Goal: Check status: Check status

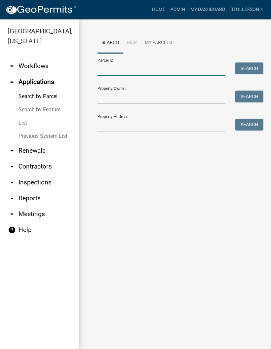
click at [176, 66] on input "Parcel ID:" at bounding box center [161, 69] width 128 height 14
paste input "74000990338000"
type input "74000990338000"
click at [255, 65] on button "Search" at bounding box center [249, 68] width 28 height 12
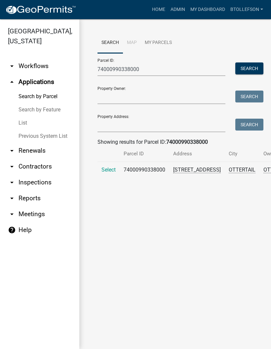
click at [106, 167] on span "Select" at bounding box center [108, 170] width 14 height 6
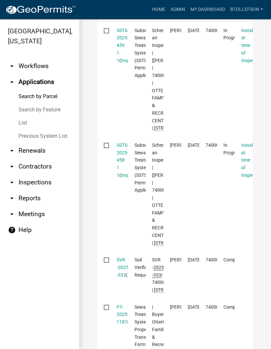
scroll to position [246, 0]
click at [118, 60] on link "SSTS-2025-459 1 1" at bounding box center [123, 44] width 12 height 35
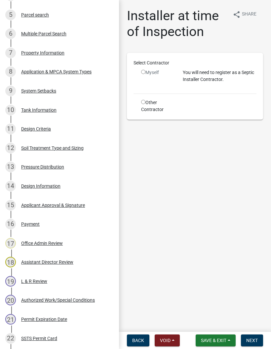
scroll to position [212, 0]
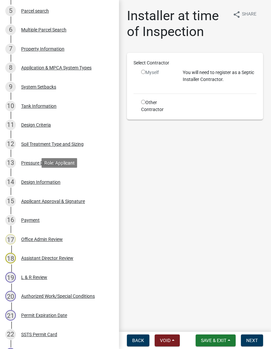
click at [32, 181] on div "Design Information" at bounding box center [40, 182] width 39 height 5
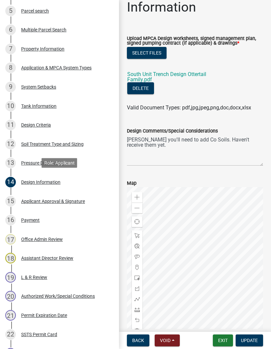
scroll to position [27, 0]
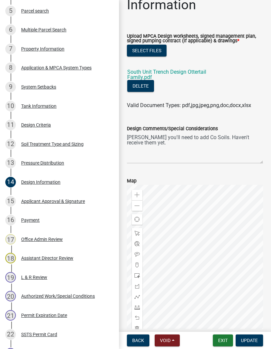
click at [168, 74] on link "South Unit Trench Design Ottertail Family.pdf" at bounding box center [166, 75] width 79 height 12
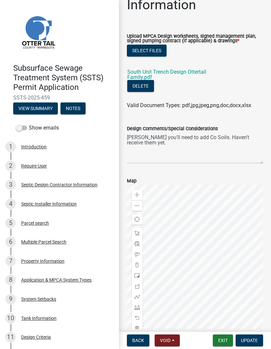
scroll to position [0, 0]
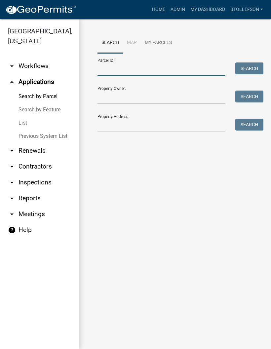
click at [133, 69] on input "Parcel ID:" at bounding box center [161, 69] width 128 height 14
paste input "74000990338000"
type input "74000990338000"
click at [247, 66] on button "Search" at bounding box center [249, 68] width 28 height 12
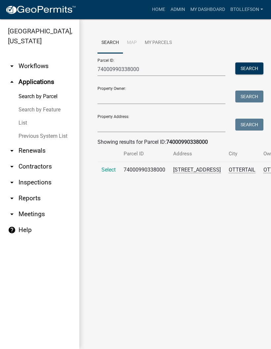
click at [106, 167] on span "Select" at bounding box center [108, 170] width 14 height 6
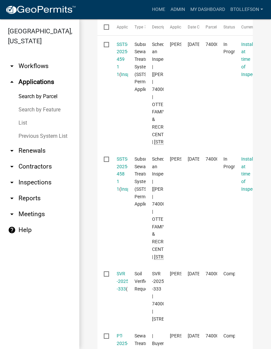
scroll to position [235, 0]
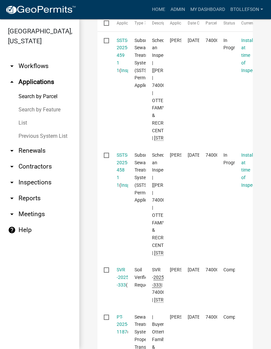
click at [121, 188] on link "SSTS-2025-458 1 1" at bounding box center [123, 169] width 12 height 35
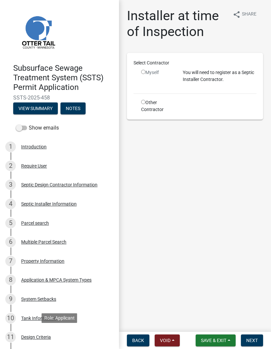
click at [29, 337] on div "Design Criteria" at bounding box center [36, 337] width 30 height 5
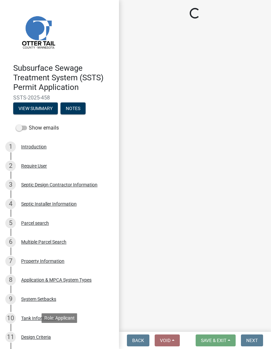
select select "eaa6e4cf-be76-4366-bfe5-e87acfaaf3f4"
select select "6a6ab172-1321-4f18-8c37-999bd65d2f3f"
select select "77ed3ba4-a6d5-4048-ab27-59c0bc717e6e"
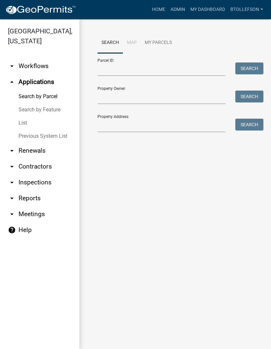
click at [114, 59] on div "Parcel ID: Search" at bounding box center [174, 64] width 155 height 23
click at [112, 74] on input "Parcel ID:" at bounding box center [161, 69] width 128 height 14
paste input "74000990338000"
type input "74000990338000"
click at [249, 70] on button "Search" at bounding box center [249, 68] width 28 height 12
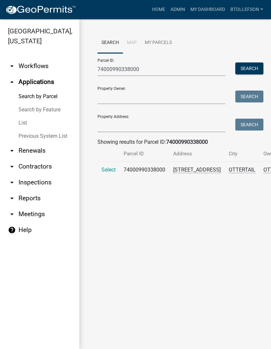
click at [108, 165] on td "Select" at bounding box center [108, 173] width 22 height 22
click at [107, 169] on span "Select" at bounding box center [108, 170] width 14 height 6
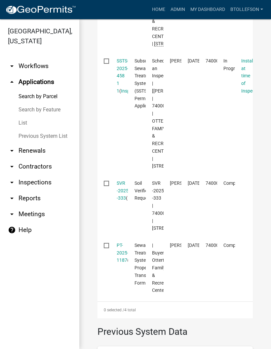
scroll to position [325, 0]
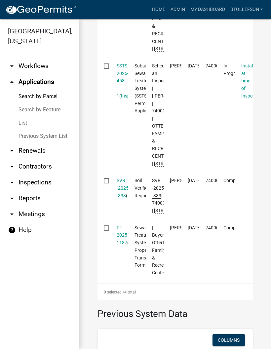
click at [120, 98] on link "SSTS-2025-458 1 1" at bounding box center [123, 80] width 12 height 35
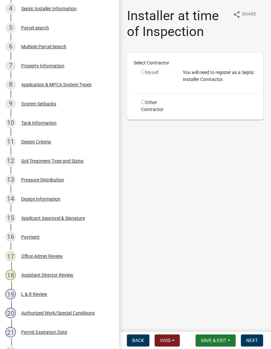
scroll to position [195, 0]
click at [40, 197] on div "Design Information" at bounding box center [40, 199] width 39 height 5
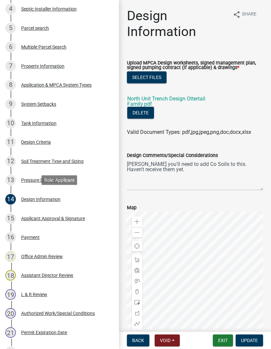
click at [191, 96] on link "North Unit Trench Design Ottertail Family.pdf" at bounding box center [166, 102] width 78 height 12
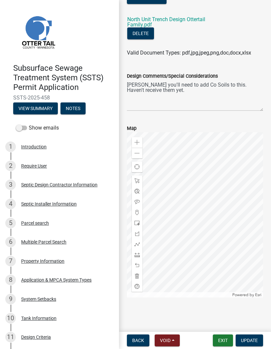
scroll to position [0, 0]
